Goal: Task Accomplishment & Management: Complete application form

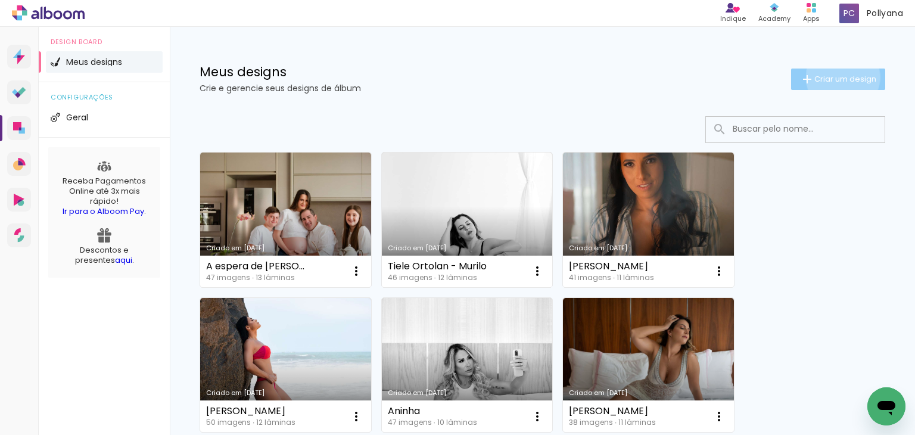
click at [831, 77] on span "Criar um design" at bounding box center [845, 79] width 62 height 8
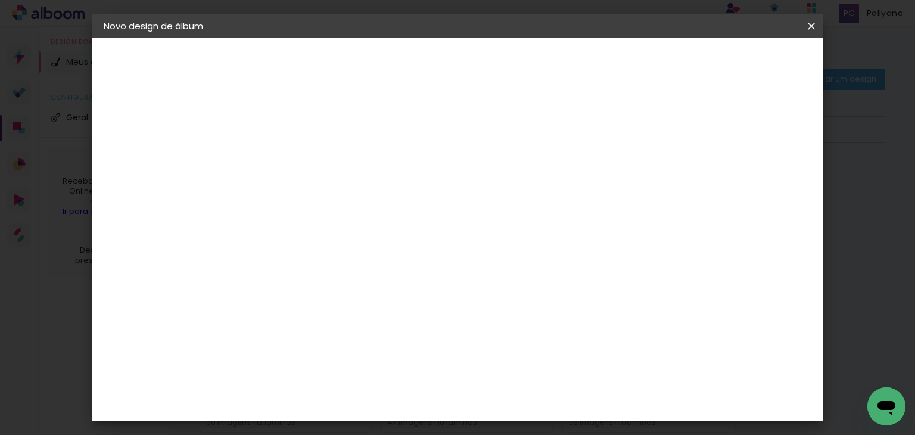
click at [298, 158] on input at bounding box center [298, 160] width 0 height 18
type input "[PERSON_NAME]"
type paper-input "[PERSON_NAME]"
click at [0, 0] on slot "Avançar" at bounding box center [0, 0] width 0 height 0
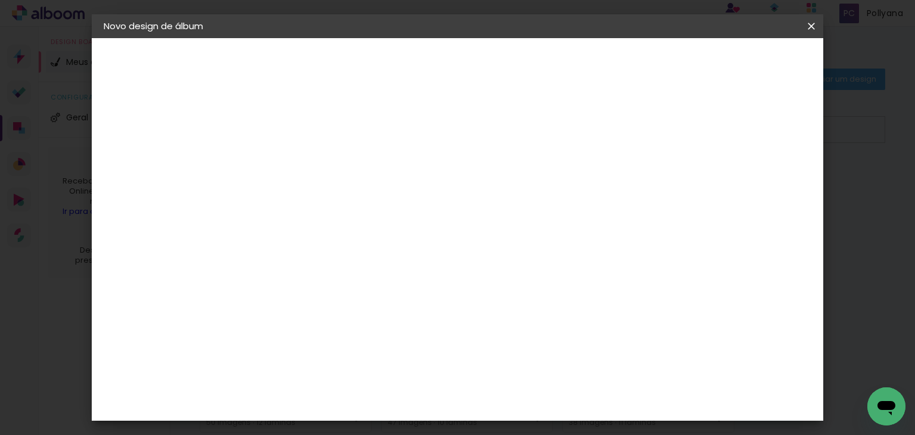
click at [309, 391] on div "Dueto" at bounding box center [304, 396] width 29 height 10
click at [374, 228] on input at bounding box center [329, 226] width 120 height 15
click at [521, 179] on paper-item "Tamanho Livre" at bounding box center [464, 181] width 114 height 26
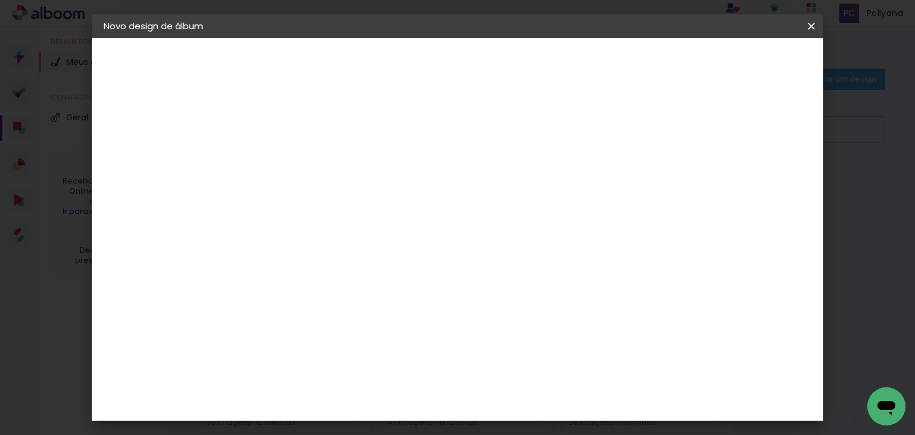
click at [0, 0] on slot "Voltar" at bounding box center [0, 0] width 0 height 0
click at [0, 0] on slot "Avançar" at bounding box center [0, 0] width 0 height 0
click at [0, 0] on slot "Tamanho Livre" at bounding box center [0, 0] width 0 height 0
click at [427, 182] on iron-icon at bounding box center [420, 181] width 14 height 14
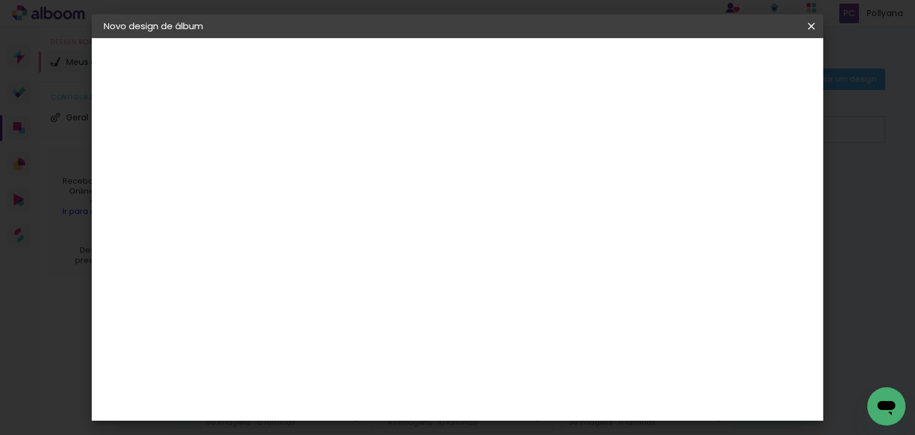
click at [0, 0] on slot "Avançar" at bounding box center [0, 0] width 0 height 0
click at [269, 216] on input "30" at bounding box center [260, 216] width 31 height 18
type input "20"
type paper-input "20"
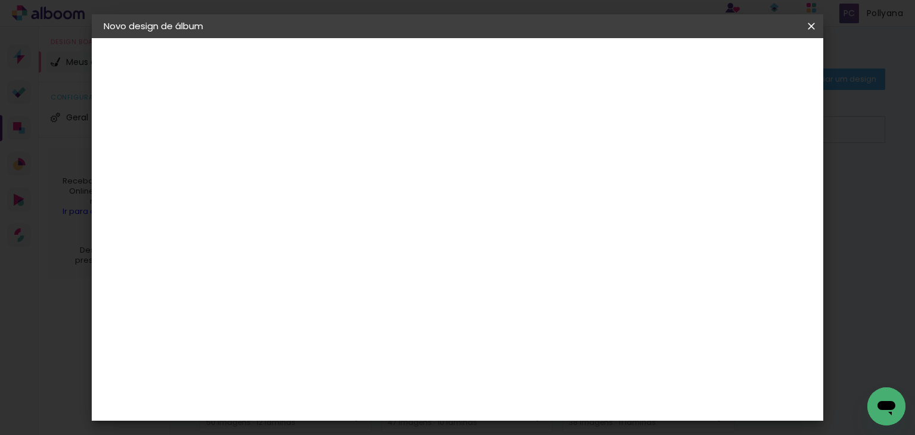
click at [531, 406] on input "60" at bounding box center [523, 405] width 31 height 18
type input "40"
type paper-input "40"
type input "6"
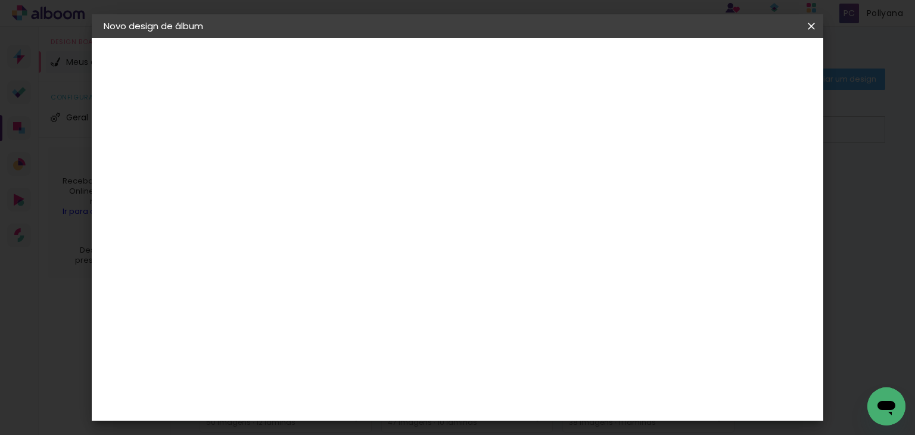
type paper-input "6"
click at [753, 166] on input "6" at bounding box center [746, 173] width 21 height 18
type input "5"
type paper-input "5"
click at [749, 184] on input "5" at bounding box center [744, 180] width 21 height 18
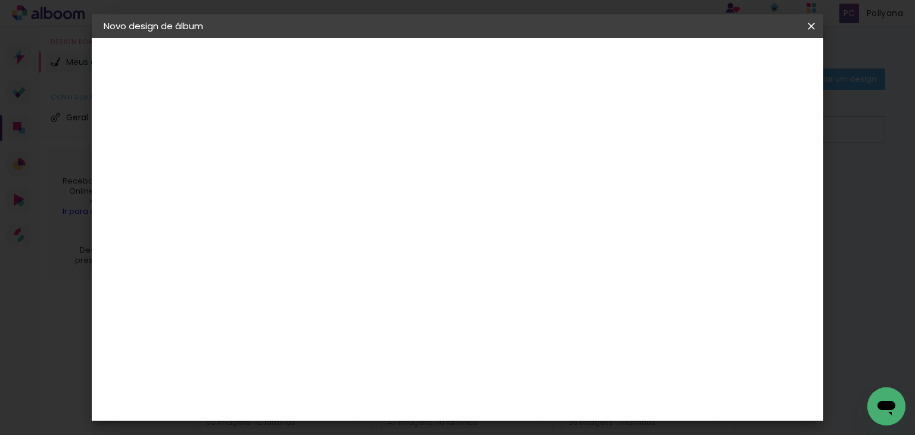
type input "4"
type paper-input "4"
click at [749, 184] on input "4" at bounding box center [746, 180] width 21 height 18
type input "3"
type paper-input "3"
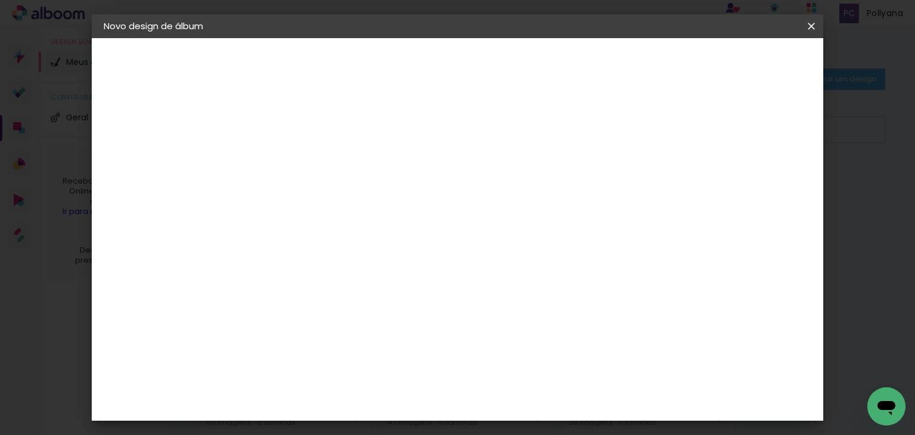
click at [753, 182] on input "3" at bounding box center [749, 180] width 21 height 18
type input "2"
type paper-input "2"
click at [753, 182] on input "2" at bounding box center [753, 180] width 21 height 18
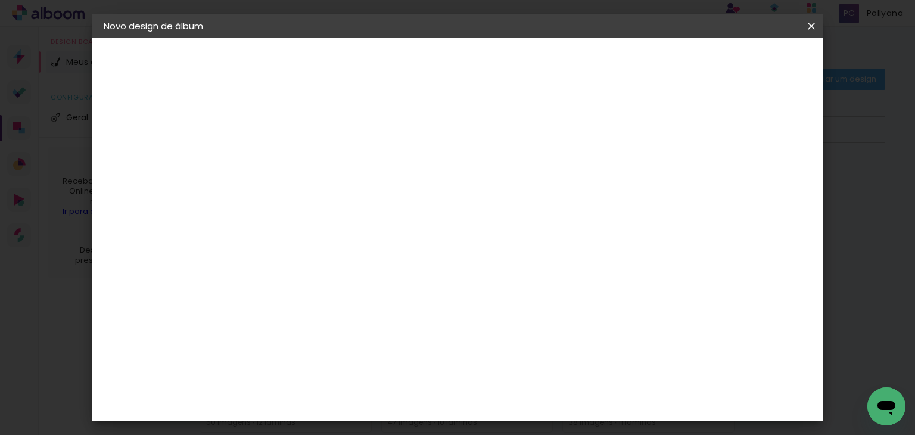
click at [753, 182] on input "2" at bounding box center [753, 180] width 21 height 18
type input "3"
type paper-input "3"
click at [759, 172] on input "3" at bounding box center [753, 180] width 21 height 18
type input "4"
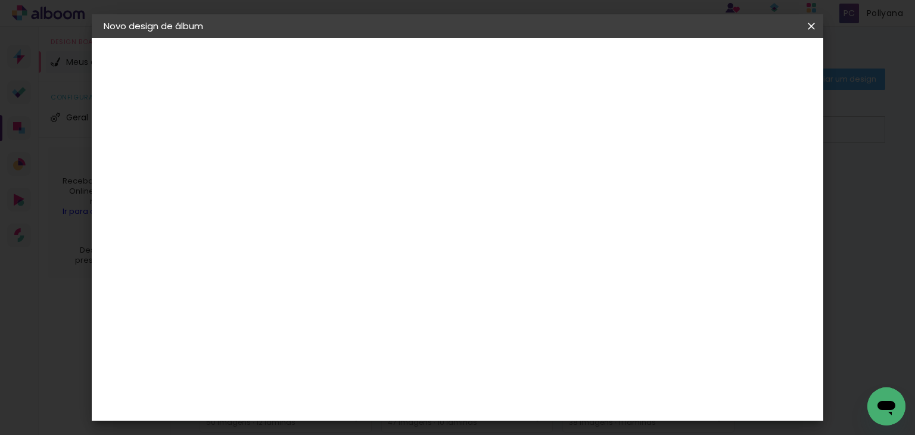
type paper-input "4"
click at [759, 172] on input "4" at bounding box center [750, 180] width 21 height 18
type input "5"
type paper-input "5"
click at [759, 172] on input "5" at bounding box center [749, 180] width 21 height 18
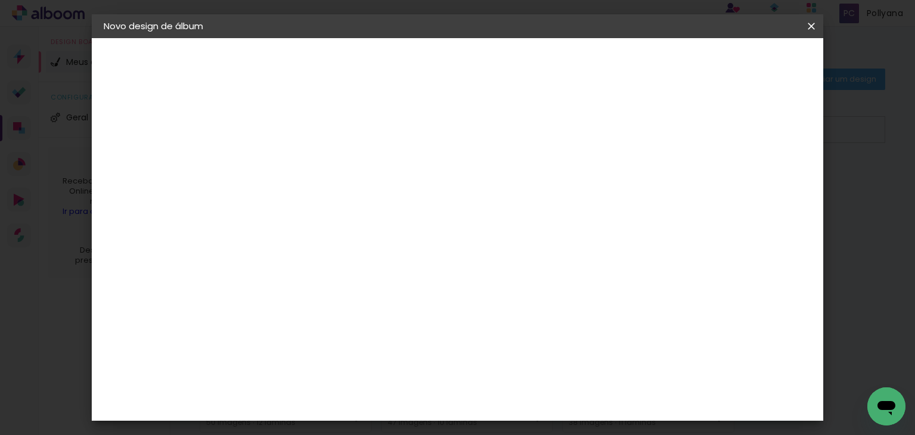
click at [759, 172] on div "mm" at bounding box center [767, 180] width 18 height 18
type input "1"
type paper-input "1"
click at [305, 141] on input "1" at bounding box center [290, 136] width 41 height 15
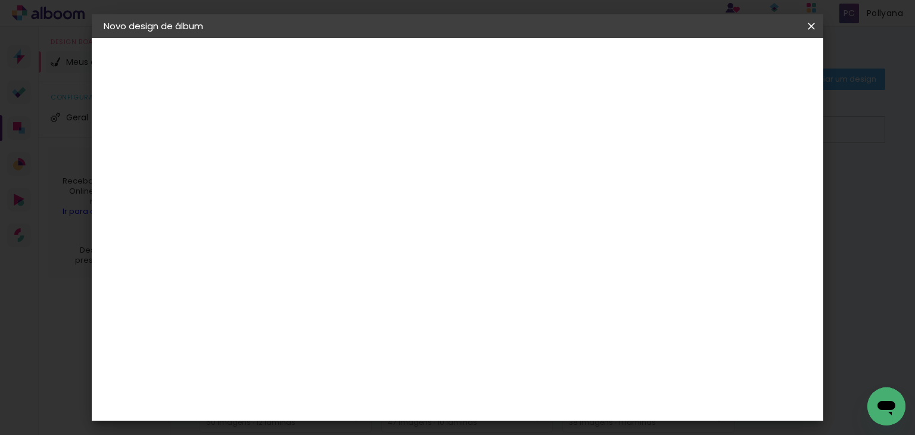
type input "2"
type paper-input "2"
click at [306, 133] on input "2" at bounding box center [290, 136] width 41 height 15
type input "3"
type paper-input "3"
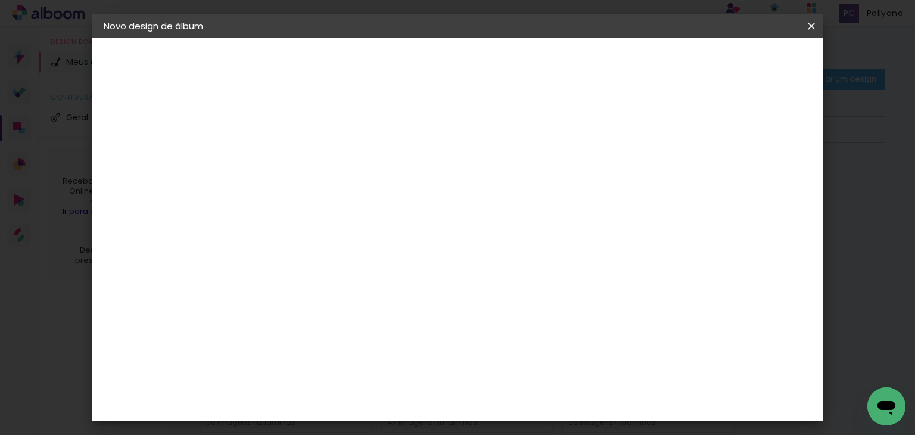
click at [306, 133] on input "3" at bounding box center [290, 136] width 41 height 15
type input "2"
type paper-input "2"
click at [306, 138] on input "2" at bounding box center [290, 136] width 41 height 15
drag, startPoint x: 812, startPoint y: 27, endPoint x: 538, endPoint y: 64, distance: 276.5
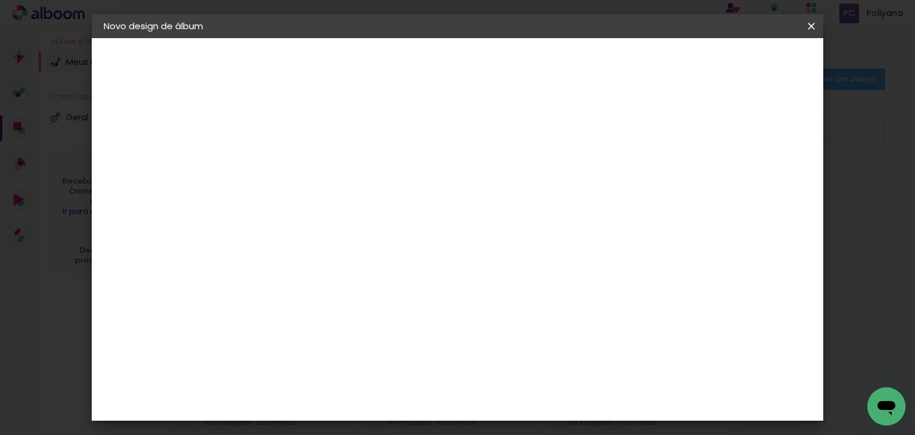
click at [812, 27] on iron-icon at bounding box center [811, 26] width 14 height 12
